Goal: Communication & Community: Answer question/provide support

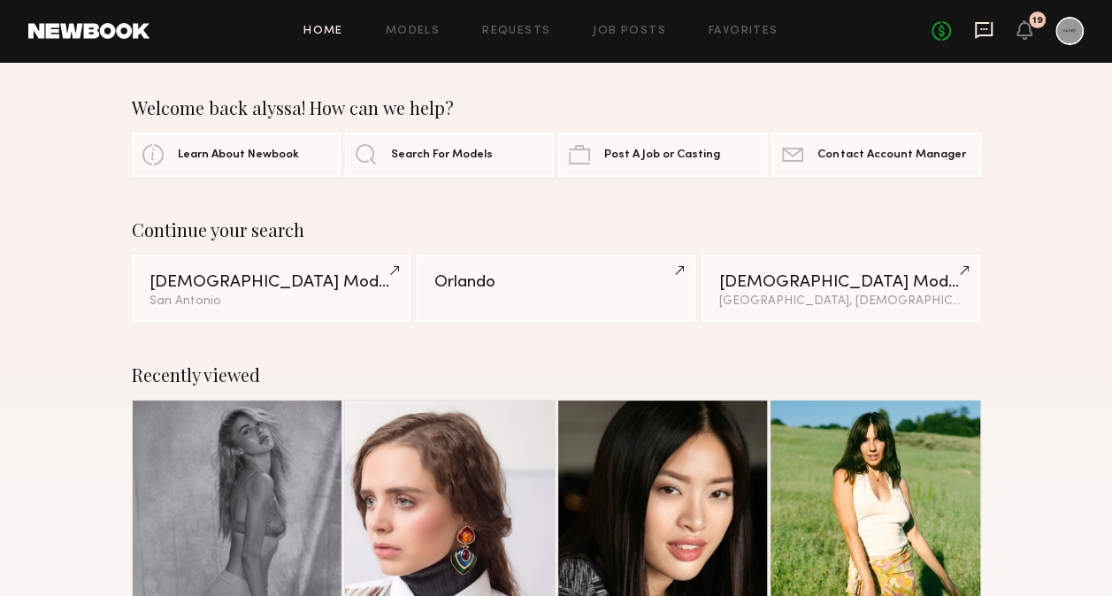
click at [982, 37] on icon at bounding box center [983, 29] width 19 height 19
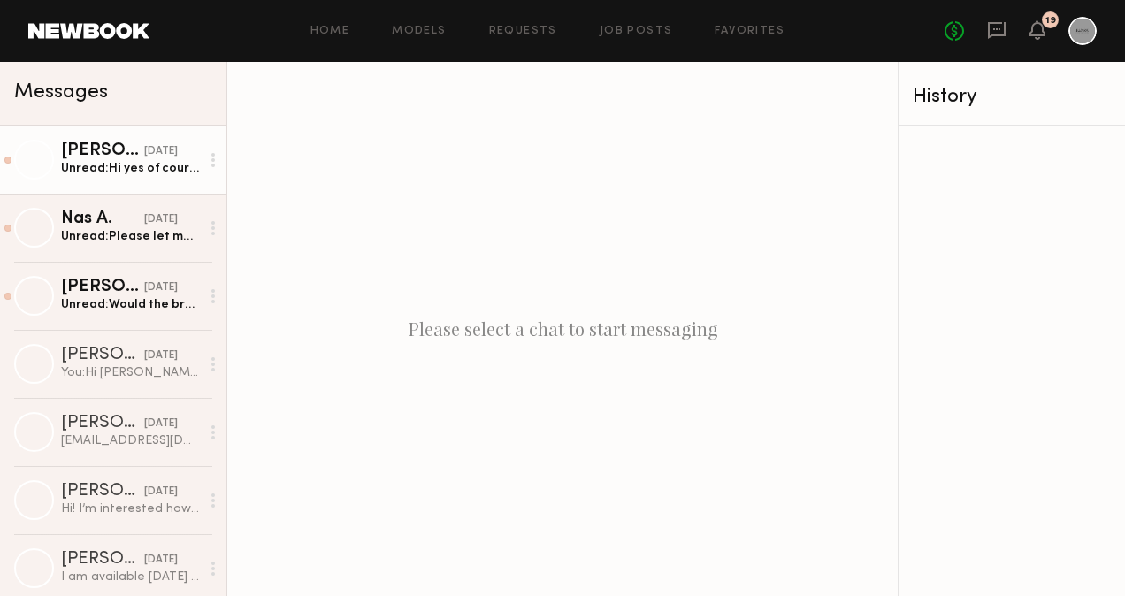
click at [123, 168] on div "Unread: Hi yes of course ! I just got booked for the 20th but I m happy to Trav…" at bounding box center [130, 168] width 139 height 17
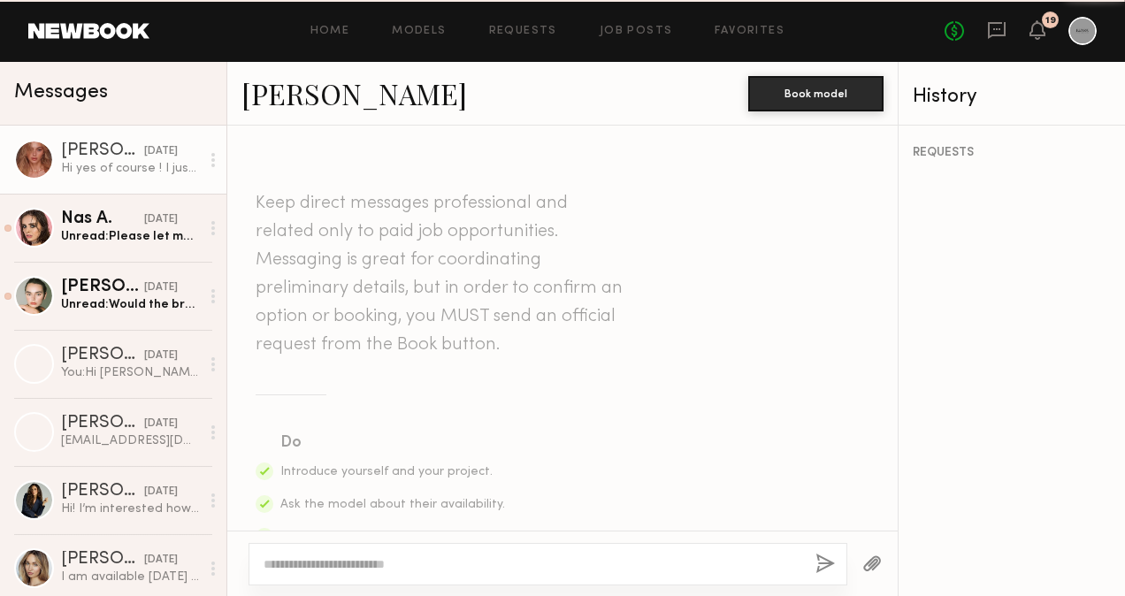
scroll to position [841, 0]
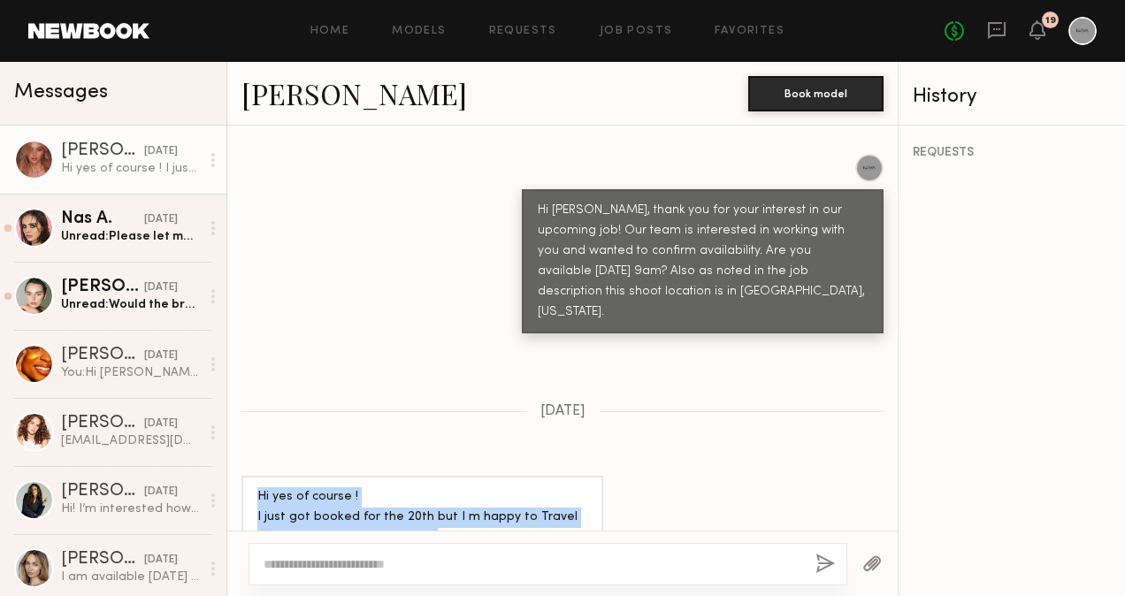
drag, startPoint x: 455, startPoint y: 502, endPoint x: 255, endPoint y: 434, distance: 211.0
click at [255, 476] on div "Hi yes of course ! I just got booked for the 20th but I m happy to Travel for w…" at bounding box center [423, 528] width 362 height 104
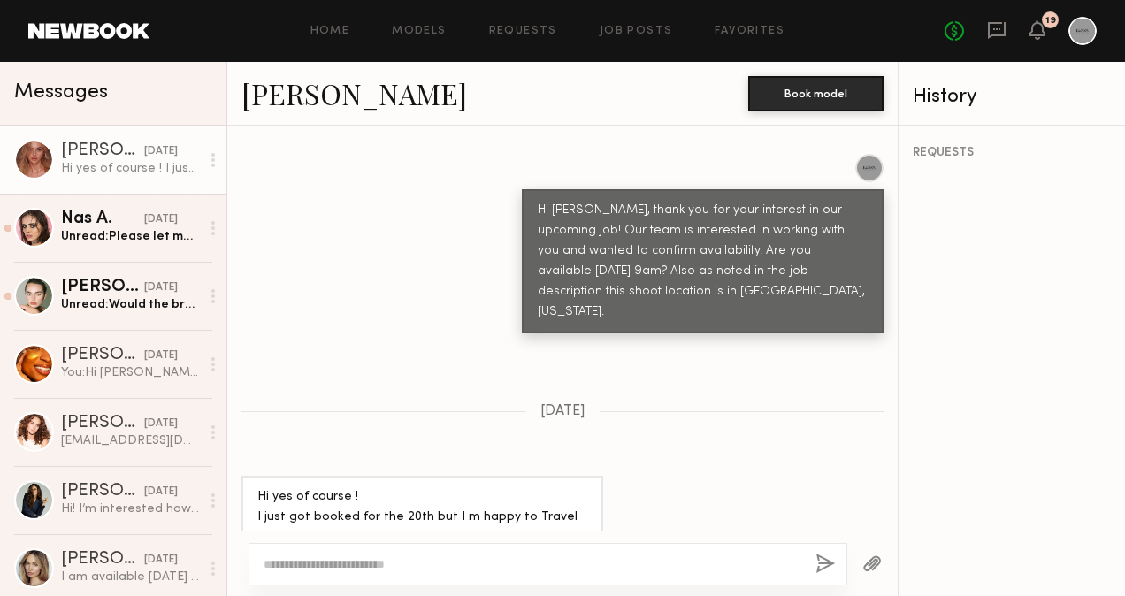
click at [1007, 421] on div "REQUESTS" at bounding box center [1012, 361] width 227 height 471
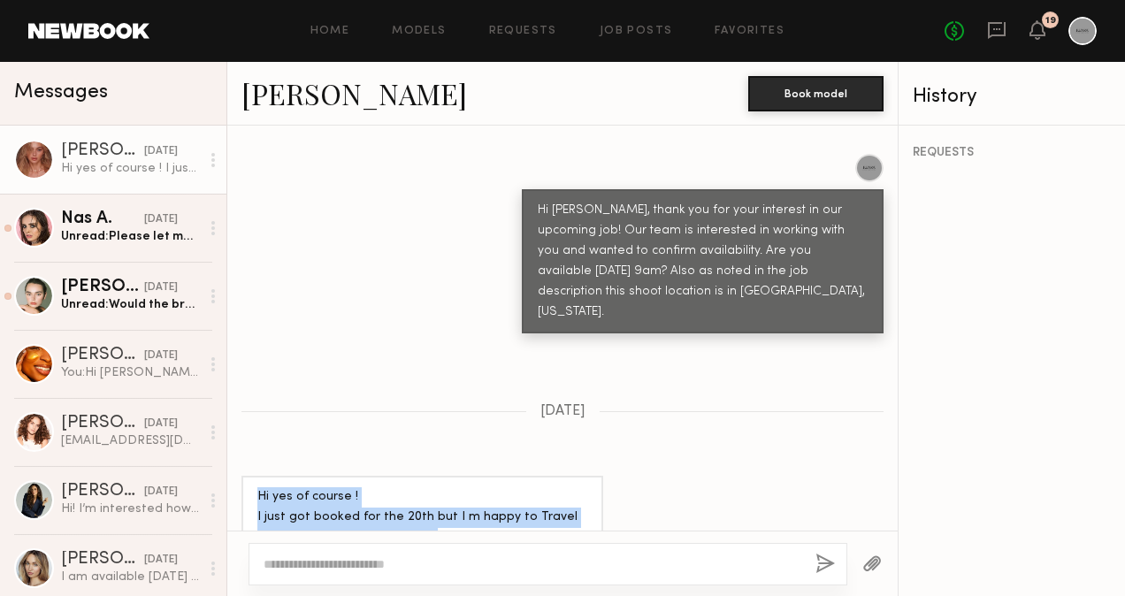
drag, startPoint x: 460, startPoint y: 501, endPoint x: 240, endPoint y: 426, distance: 232.5
click at [240, 476] on div "Hi yes of course ! I just got booked for the 20th but I m happy to Travel for w…" at bounding box center [562, 528] width 671 height 104
drag, startPoint x: 240, startPoint y: 426, endPoint x: 275, endPoint y: 438, distance: 37.2
drag, startPoint x: 275, startPoint y: 438, endPoint x: 385, endPoint y: 497, distance: 124.7
click at [385, 497] on div "Hi yes of course ! I just got booked for the 20th but I m happy to Travel for w…" at bounding box center [422, 528] width 330 height 81
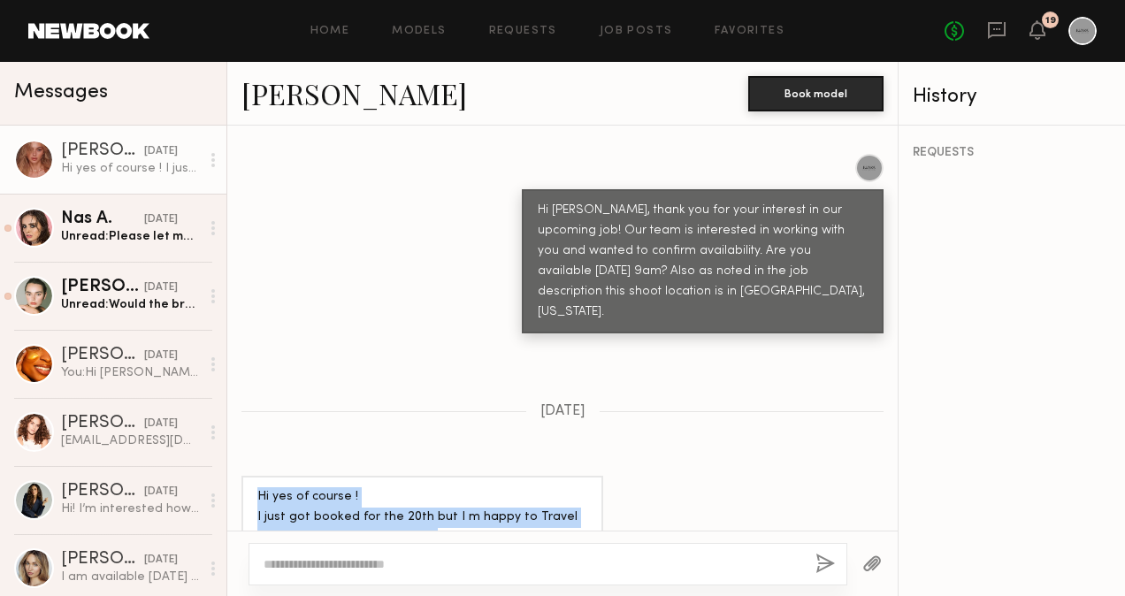
click at [476, 503] on div "Hi yes of course ! I just got booked for the 20th but I m happy to Travel for w…" at bounding box center [422, 528] width 330 height 81
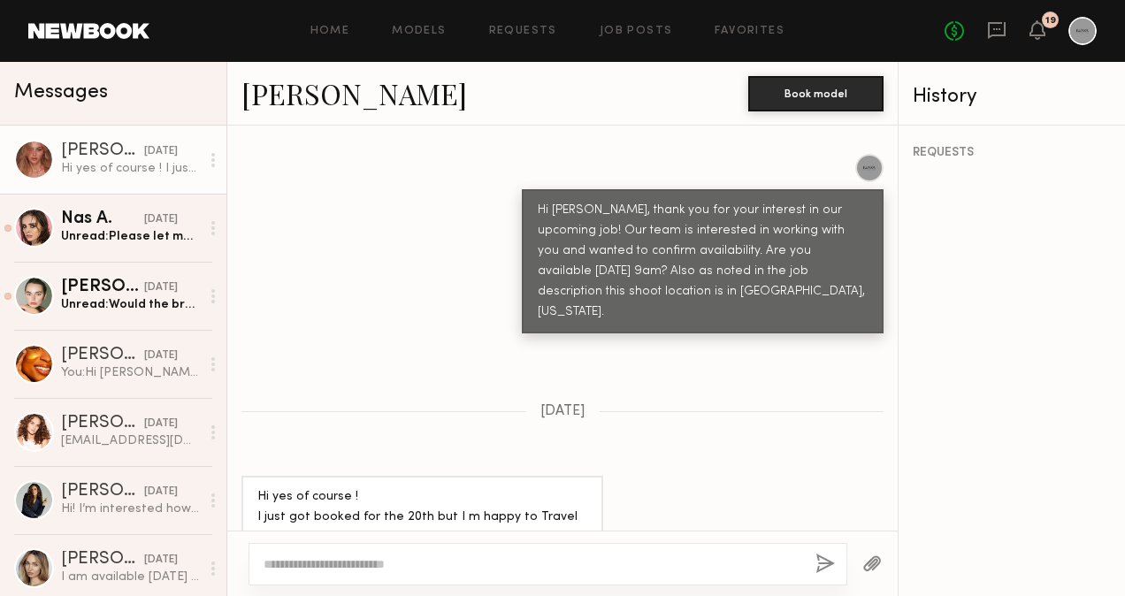
click at [1067, 451] on div "REQUESTS" at bounding box center [1012, 361] width 227 height 471
